Goal: Task Accomplishment & Management: Complete application form

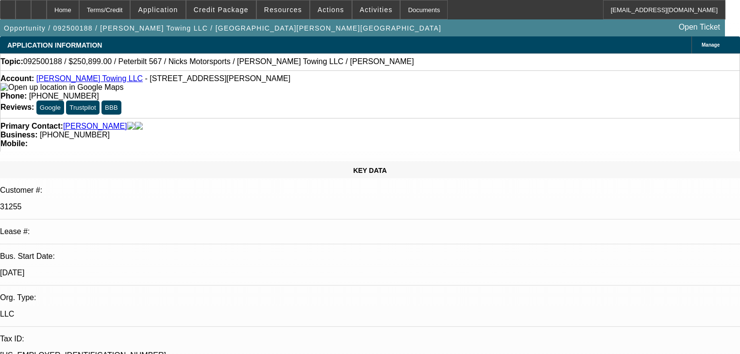
select select "0"
select select "2"
select select "0"
select select "6"
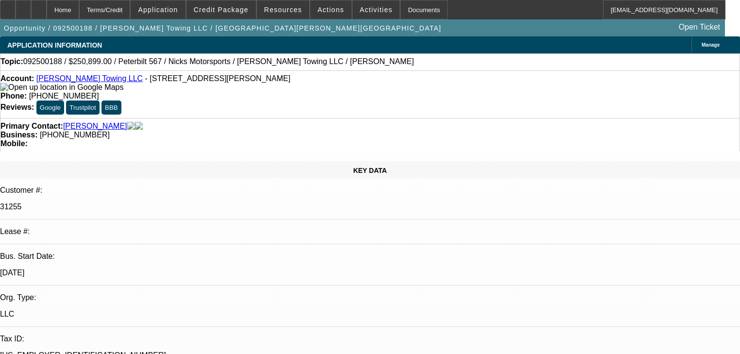
select select "0"
select select "2"
select select "0"
select select "6"
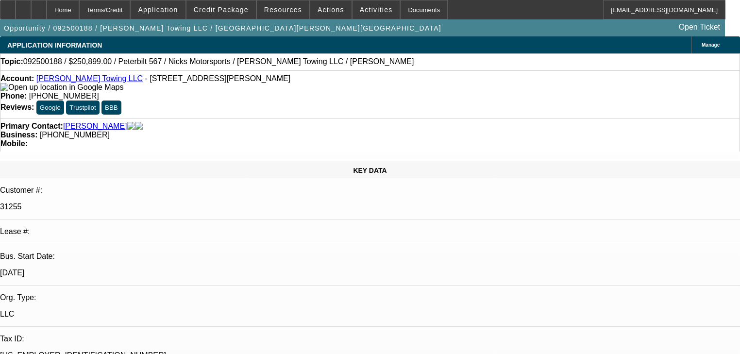
select select "0"
select select "2"
select select "0"
select select "6"
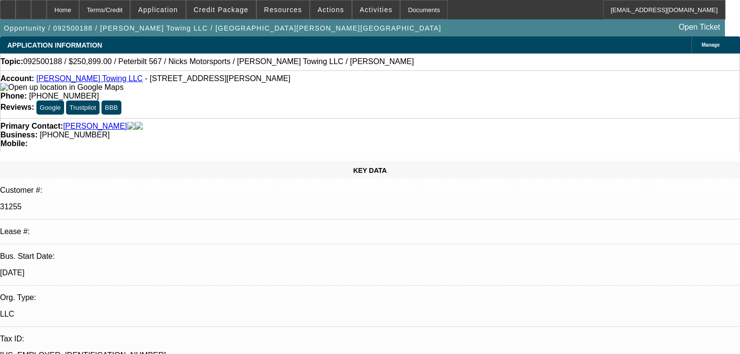
select select "0"
select select "2"
select select "0"
select select "6"
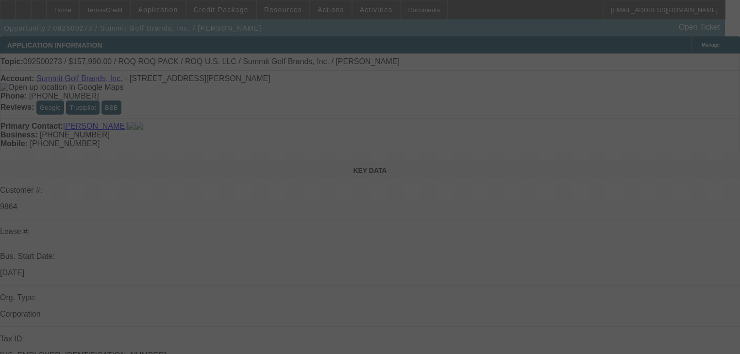
select select "0"
select select "2"
select select "0.1"
select select "4"
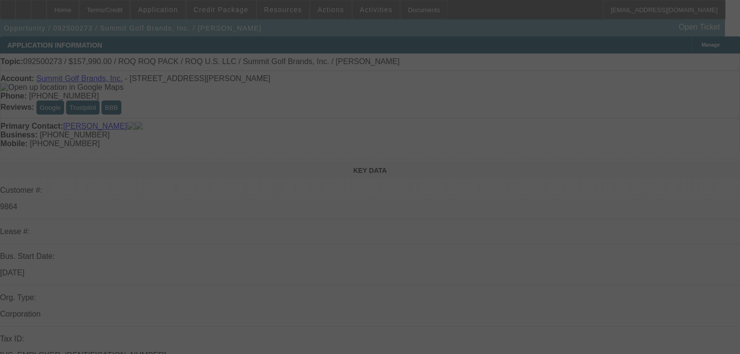
select select "0"
select select "2"
select select "0.1"
select select "4"
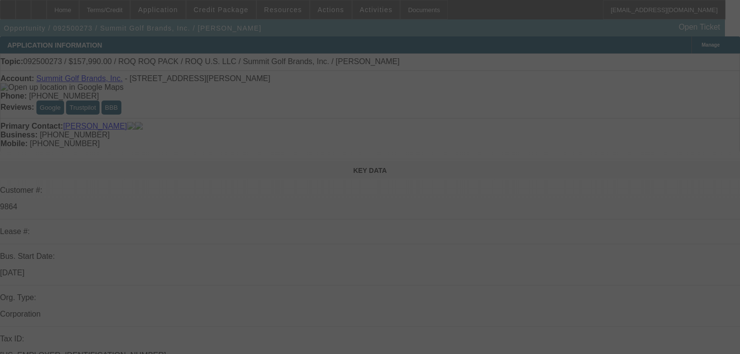
select select "0"
select select "0.1"
select select "4"
select select "0"
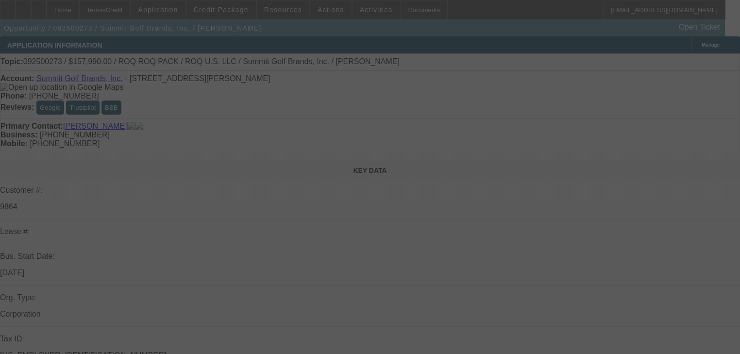
select select "2"
select select "0.1"
select select "4"
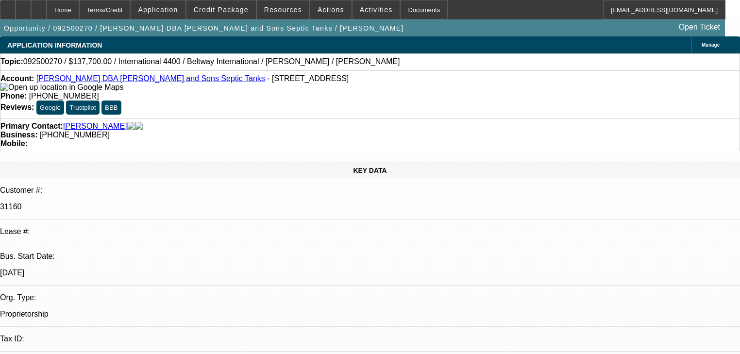
select select "0"
select select "2"
select select "0"
select select "6"
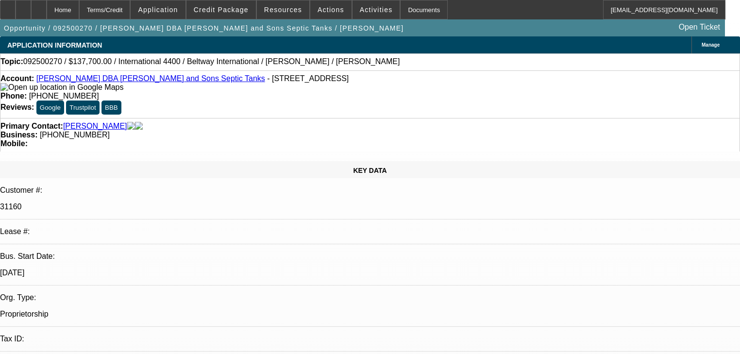
select select "0"
select select "2"
select select "0"
select select "6"
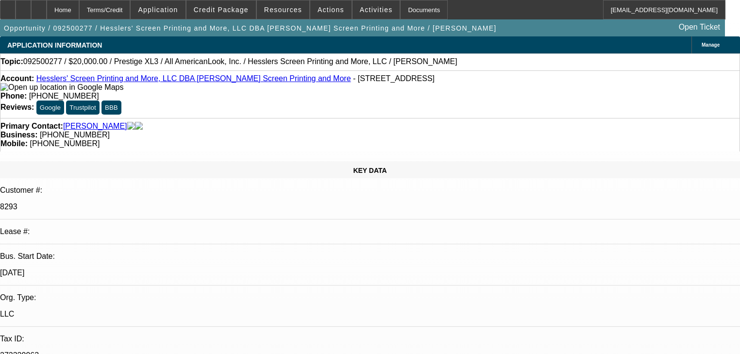
select select "0"
select select "2"
select select "0.1"
select select "0"
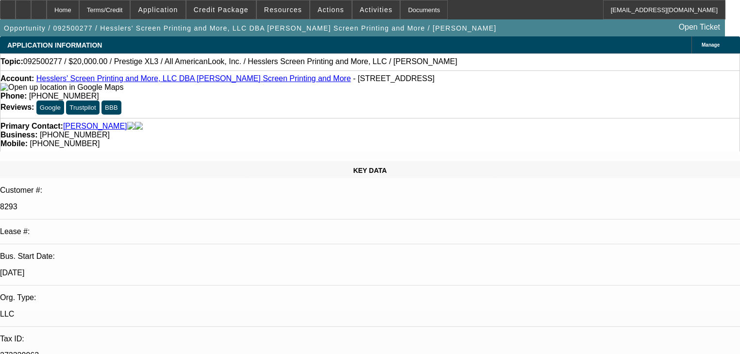
select select "2"
select select "0"
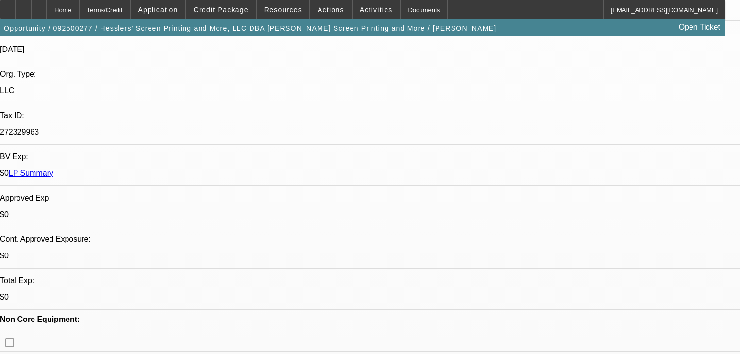
select select "4"
select select "2"
